Goal: Register for event/course

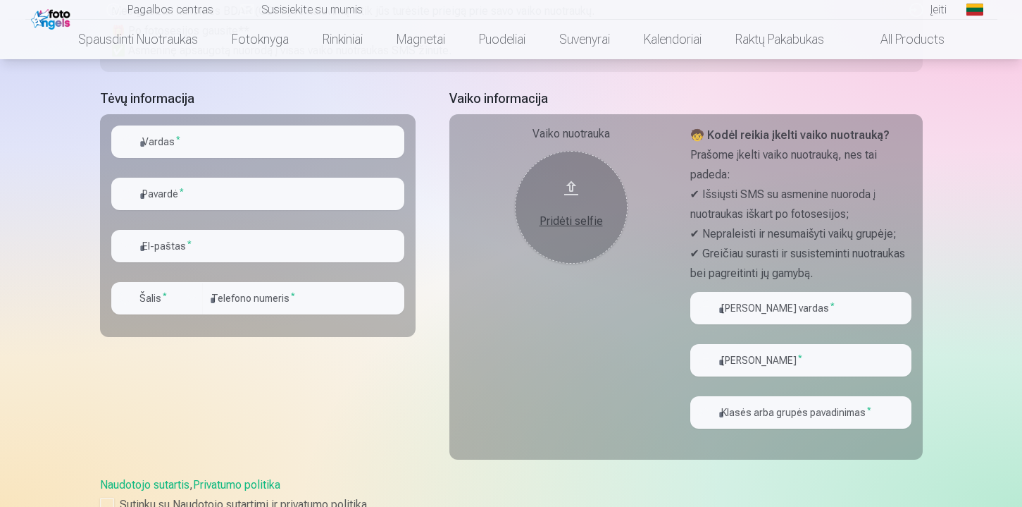
scroll to position [282, 0]
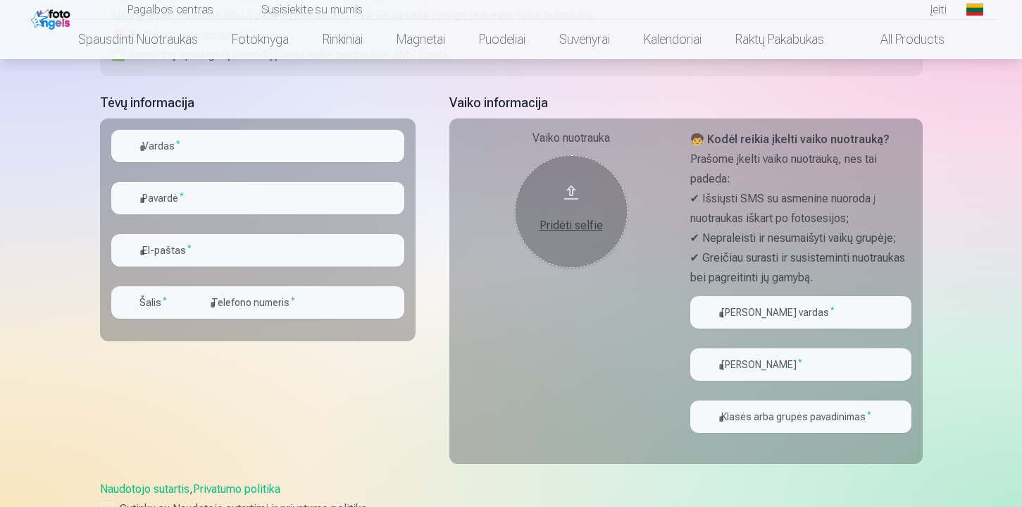
click at [539, 235] on button "Pridėti selfie" at bounding box center [571, 211] width 113 height 113
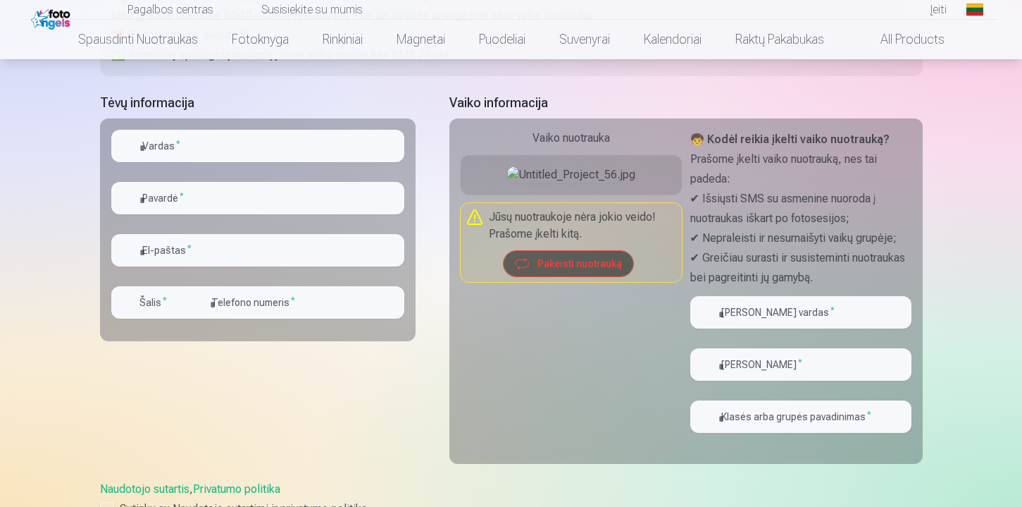
click at [576, 276] on button "Pakeisti nuotrauką" at bounding box center [569, 263] width 130 height 25
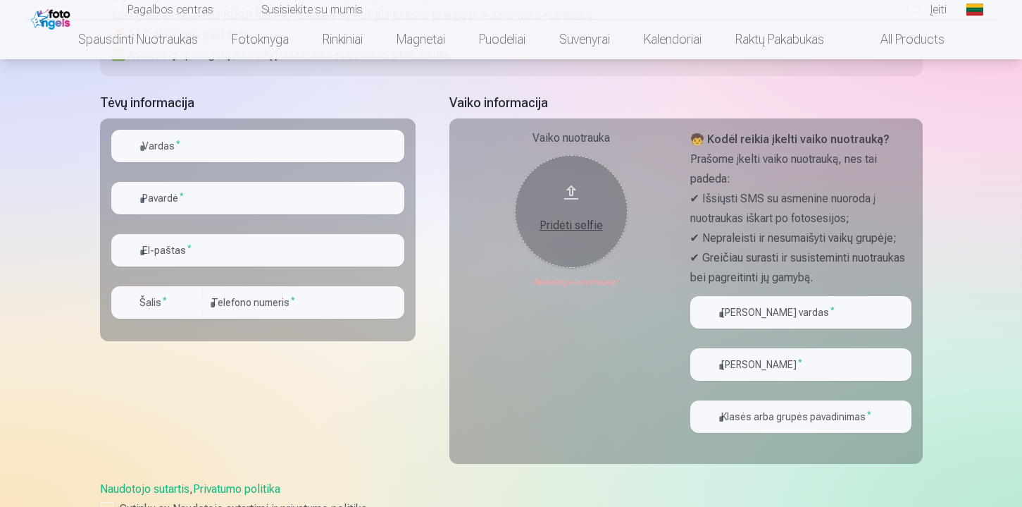
click at [577, 232] on div "Pridėti selfie" at bounding box center [571, 225] width 85 height 17
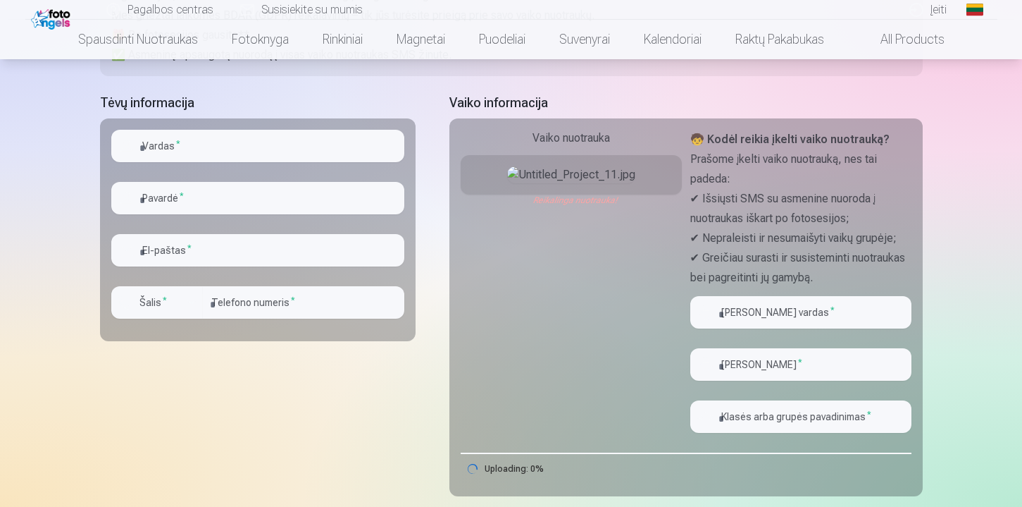
click at [576, 183] on img at bounding box center [571, 174] width 128 height 17
click at [571, 183] on img at bounding box center [571, 174] width 128 height 17
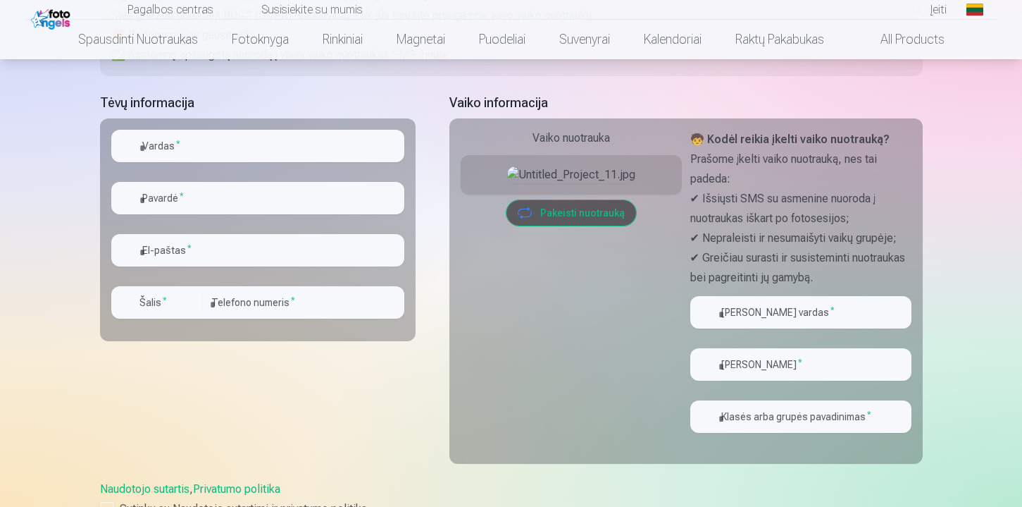
click at [578, 194] on div at bounding box center [571, 174] width 221 height 39
click at [583, 225] on button "Pakeisti nuotrauką" at bounding box center [572, 212] width 130 height 25
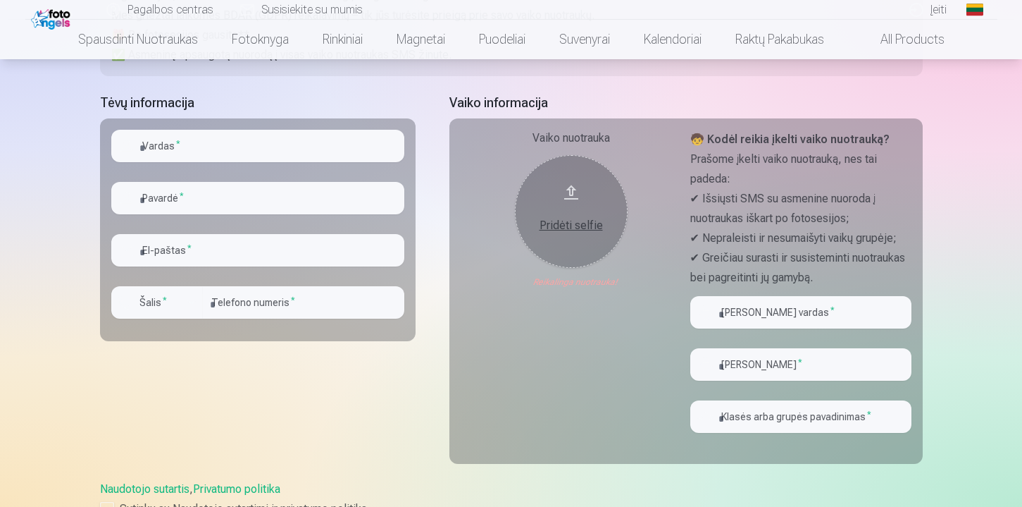
click at [577, 223] on div "Pridėti selfie" at bounding box center [571, 225] width 85 height 17
click at [568, 225] on div "Pridėti selfie" at bounding box center [571, 225] width 85 height 17
